Goal: Task Accomplishment & Management: Manage account settings

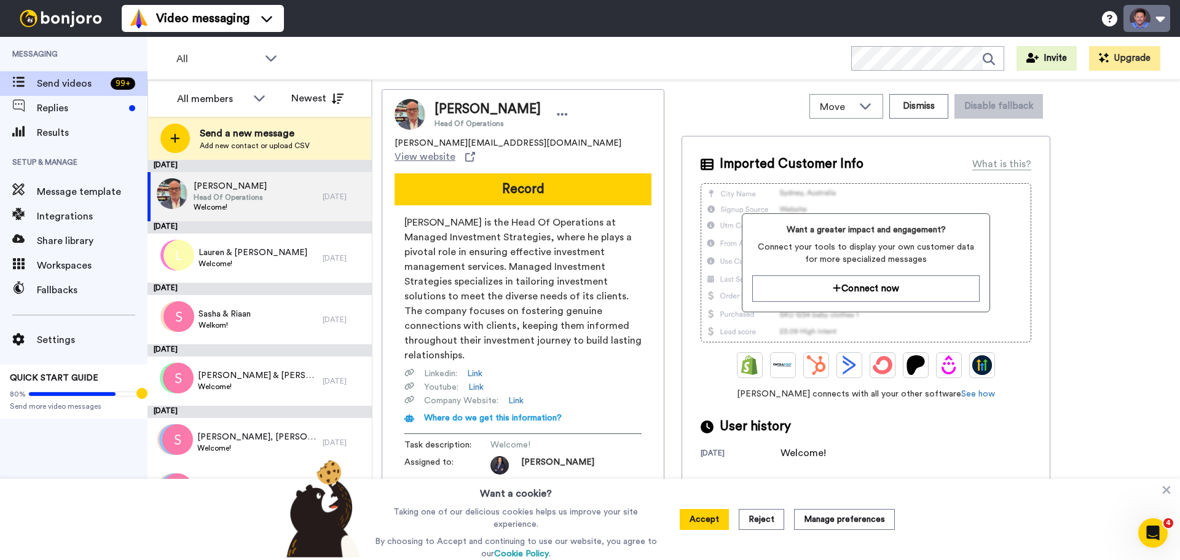
click at [1138, 15] on button at bounding box center [1147, 18] width 47 height 27
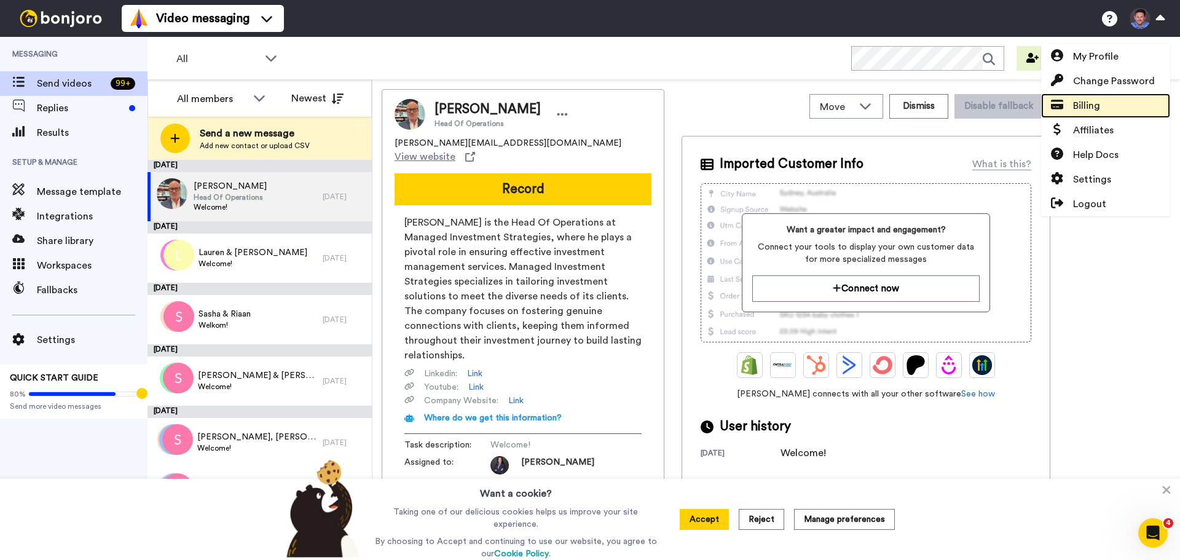
click at [1096, 99] on span "Billing" at bounding box center [1086, 105] width 27 height 15
click at [1091, 108] on span "Billing" at bounding box center [1086, 105] width 27 height 15
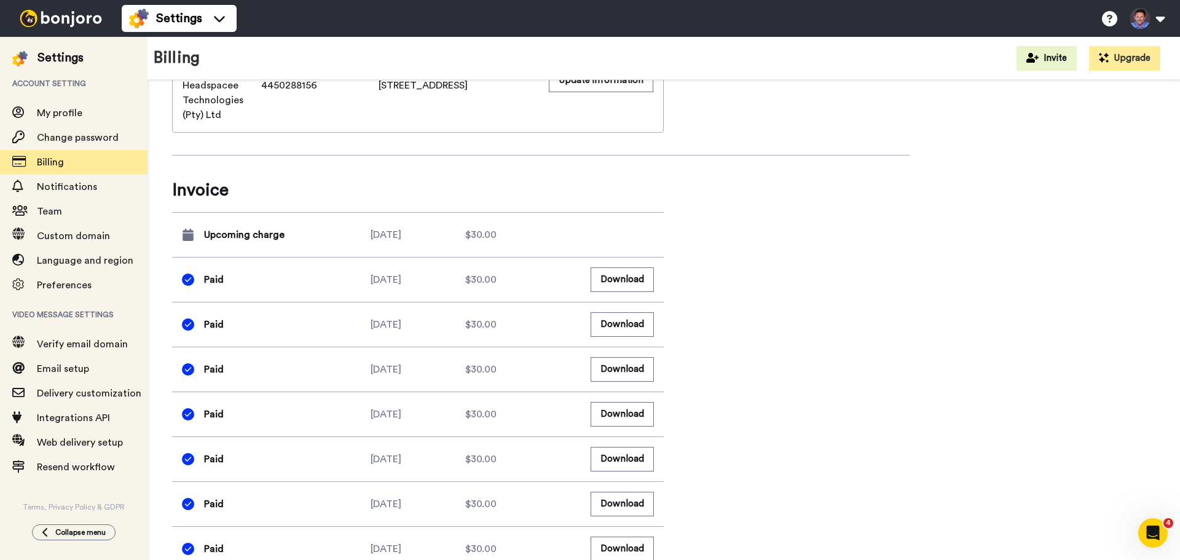
scroll to position [446, 0]
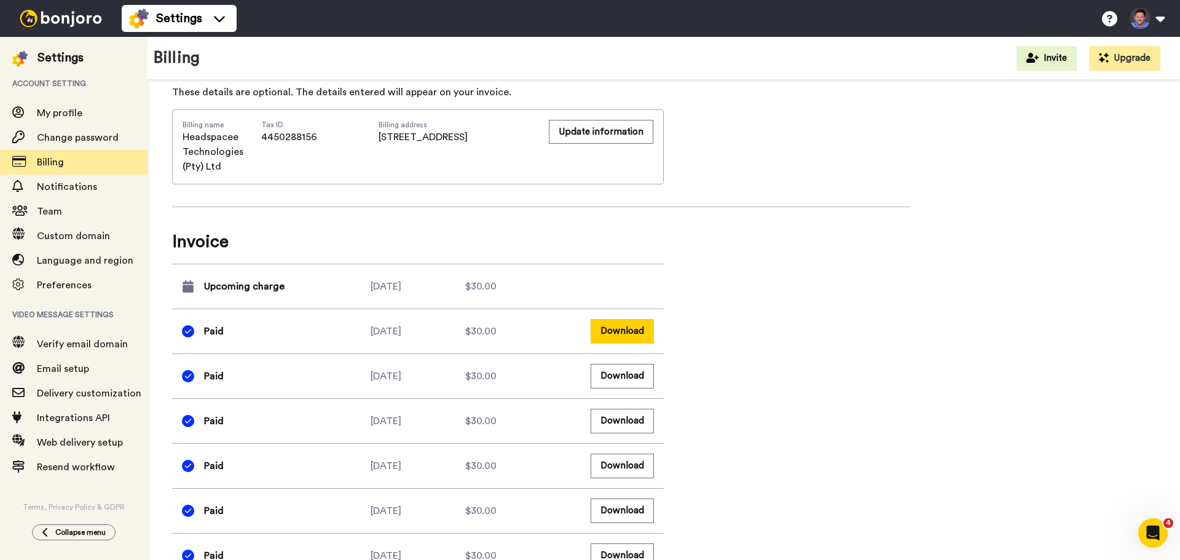
click at [640, 330] on button "Download" at bounding box center [622, 331] width 63 height 24
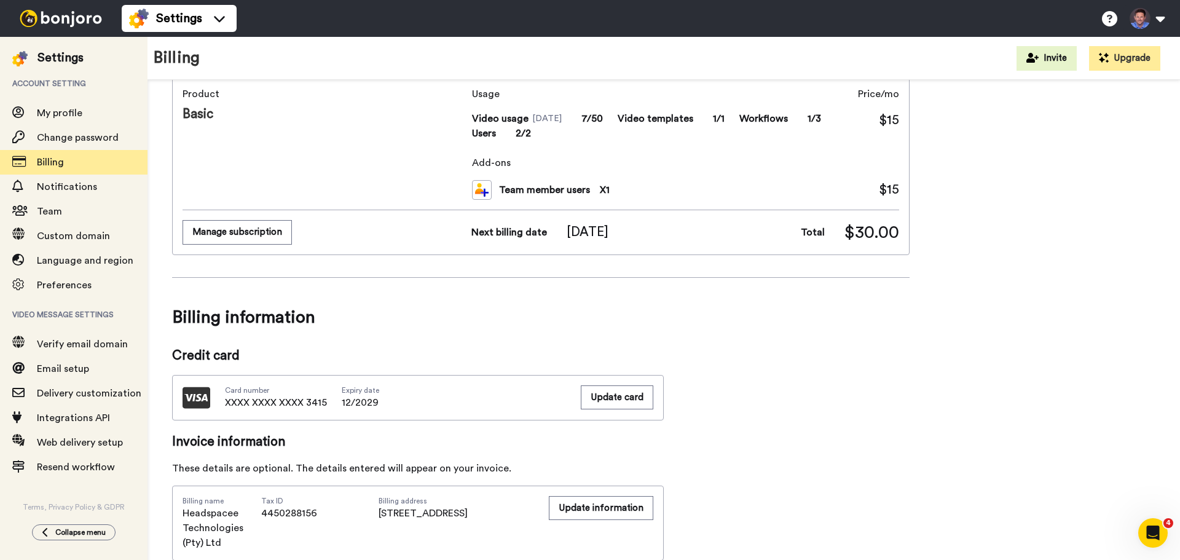
scroll to position [0, 0]
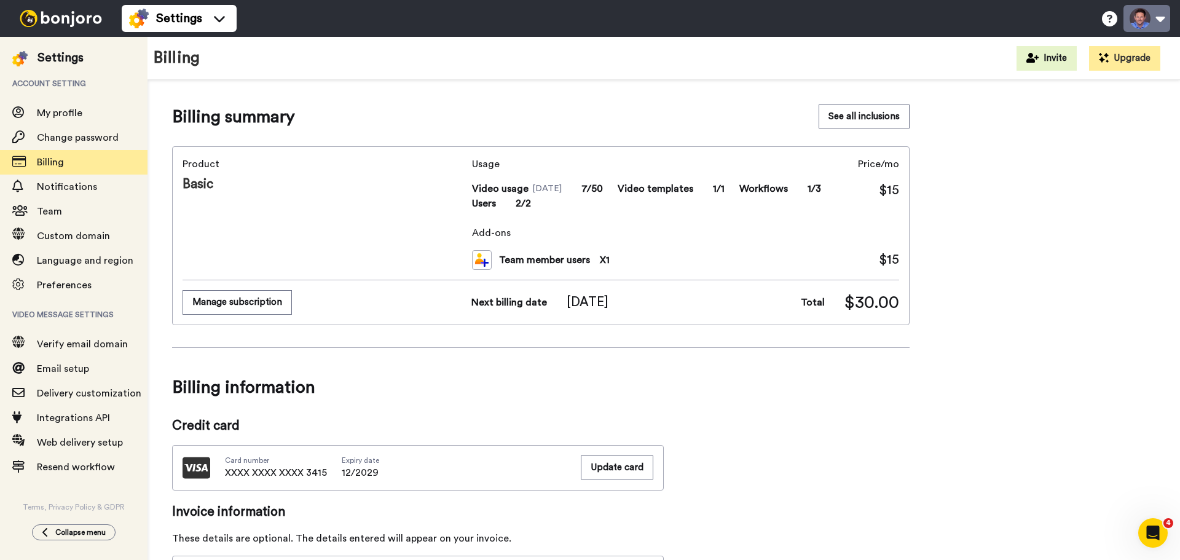
click at [1159, 19] on button at bounding box center [1147, 18] width 47 height 27
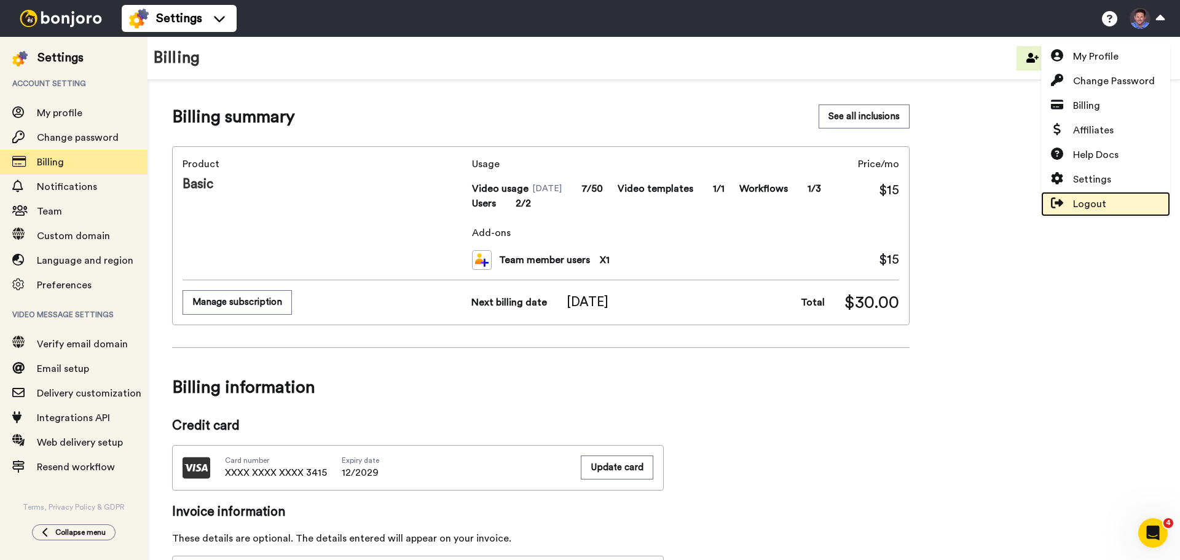
click at [1083, 204] on span "Logout" at bounding box center [1089, 204] width 33 height 15
